Goal: Transaction & Acquisition: Purchase product/service

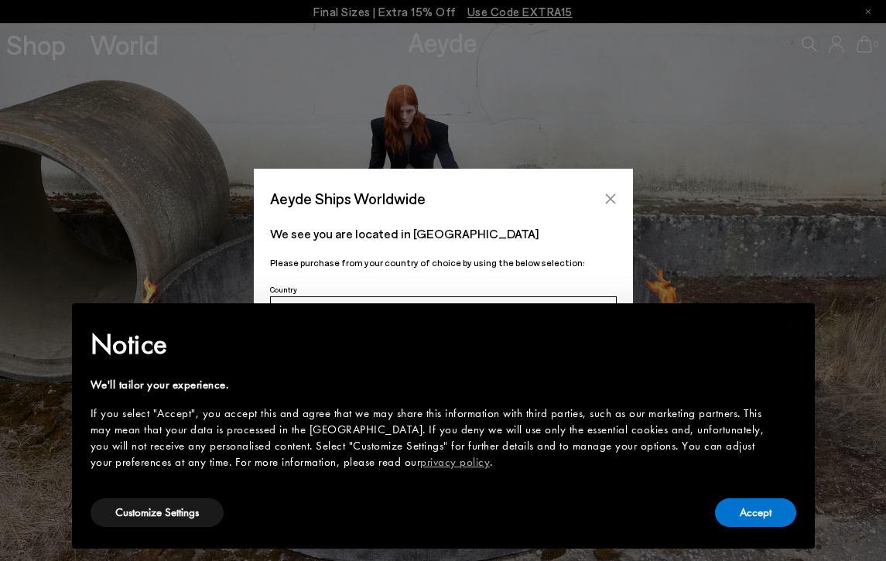
click at [612, 193] on icon "Close" at bounding box center [610, 199] width 12 height 12
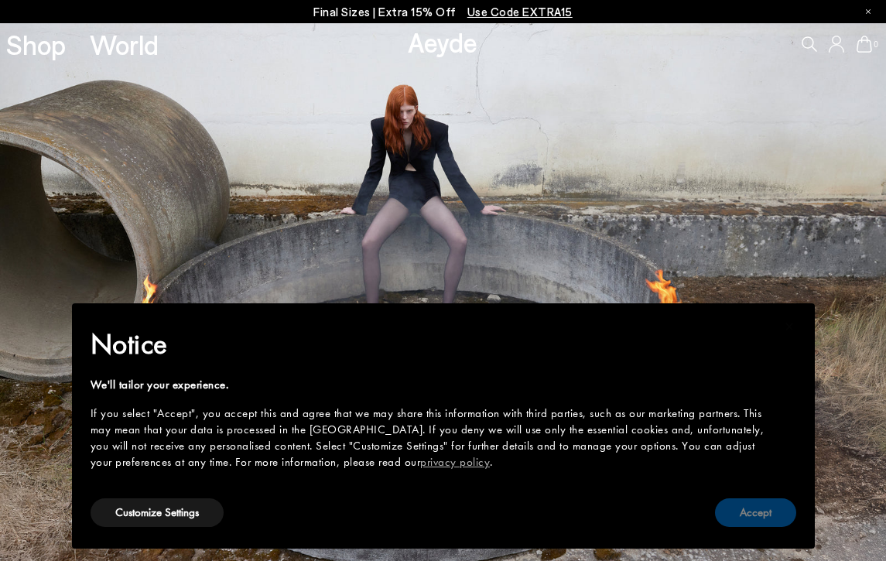
click at [751, 516] on button "Accept" at bounding box center [755, 512] width 81 height 29
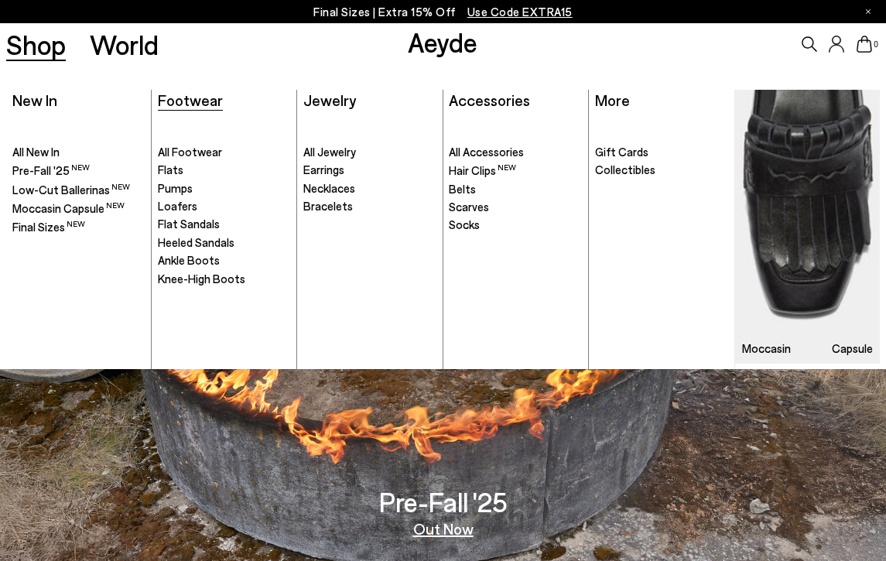
click at [210, 97] on span "Footwear" at bounding box center [190, 100] width 65 height 19
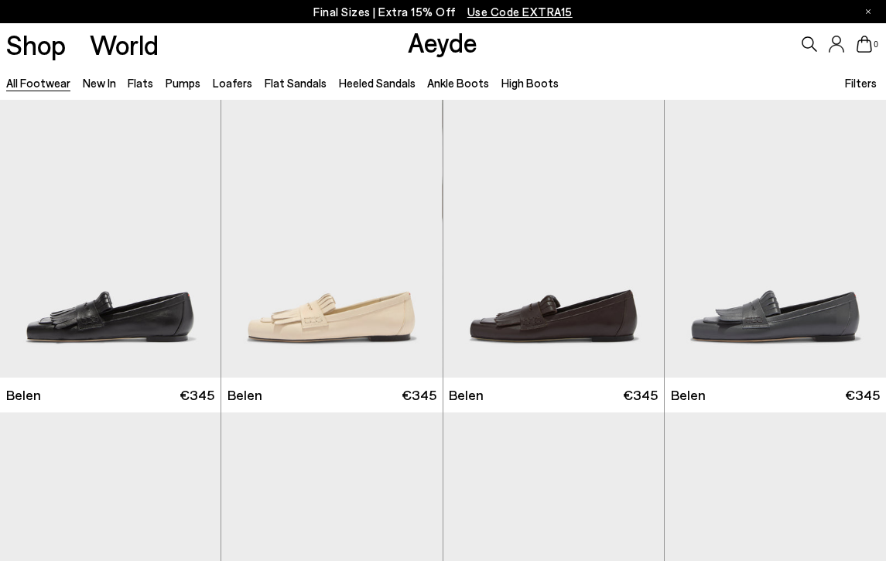
click at [863, 80] on span "Filters" at bounding box center [861, 83] width 32 height 14
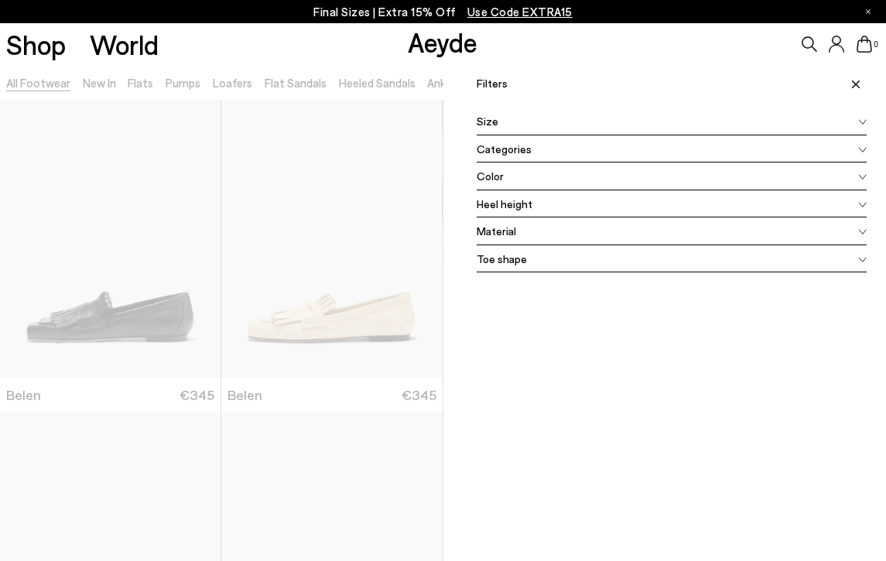
click at [537, 343] on div "Filters Apply filters Apply Filters Availability In stock Out of stock Size 35 …" at bounding box center [664, 345] width 443 height 561
click at [275, 60] on div "Shop World Aeyde 0" at bounding box center [443, 44] width 886 height 42
click at [358, 69] on div at bounding box center [221, 345] width 443 height 561
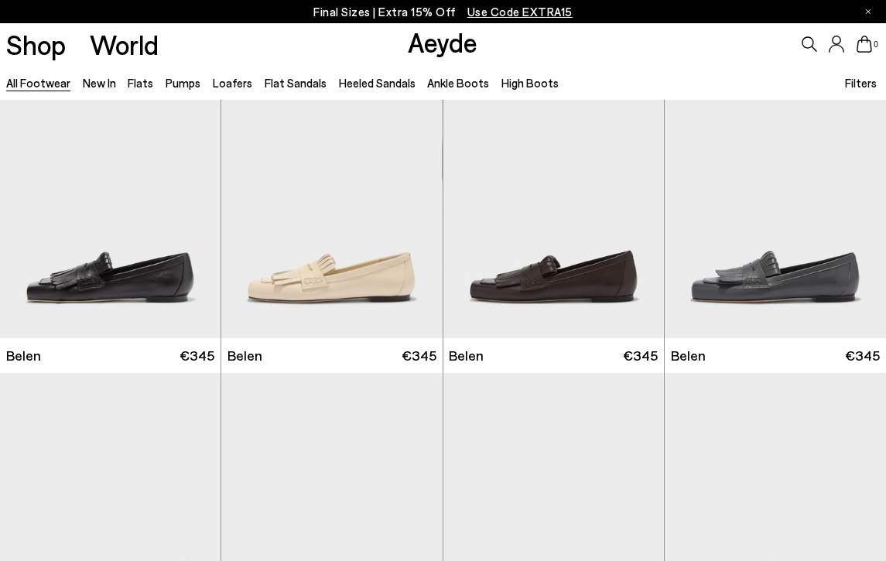
scroll to position [66, 0]
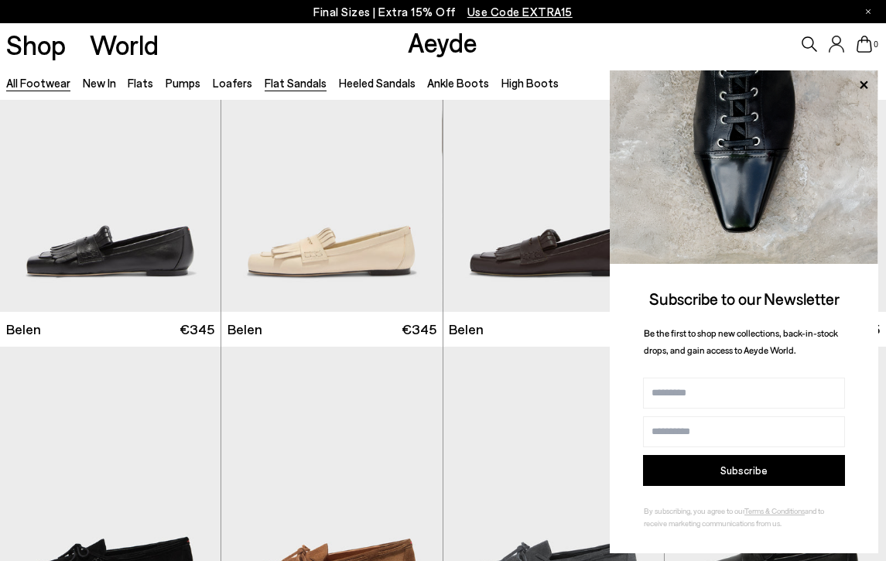
click at [299, 83] on link "Flat Sandals" at bounding box center [296, 83] width 62 height 14
